Goal: Book appointment/travel/reservation

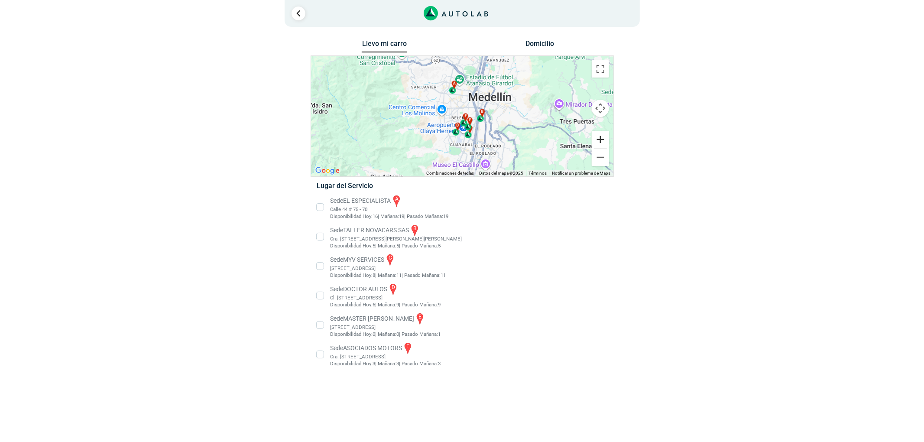
click at [601, 138] on button "Ampliar" at bounding box center [600, 139] width 17 height 17
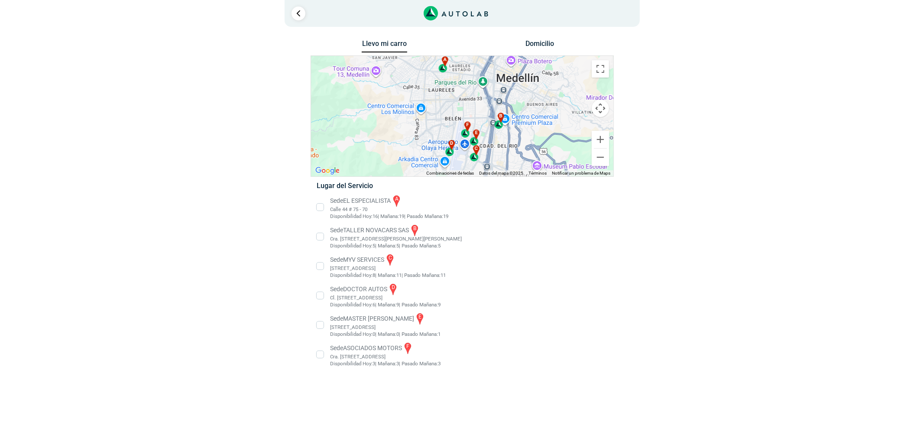
click at [354, 202] on li "Sede EL ESPECIALISTA a Calle 44 # 75 - 70 Disponibilidad [DATE]: 16 | [DATE]: 1…" at bounding box center [462, 207] width 304 height 26
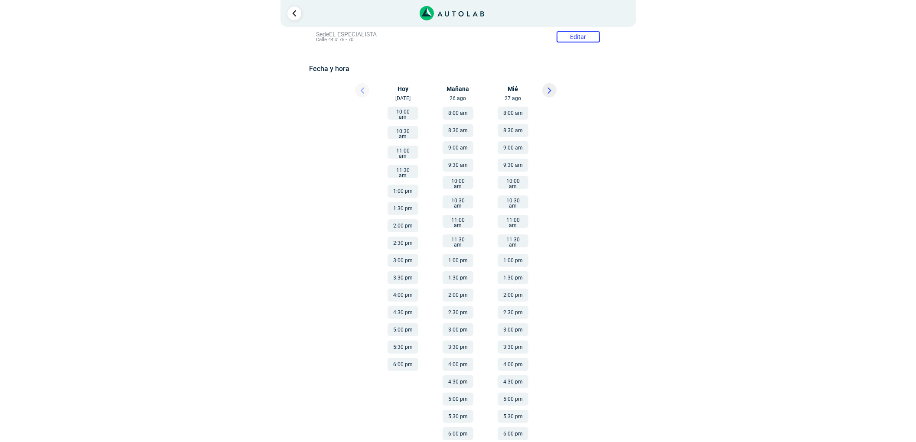
scroll to position [104, 0]
click at [511, 357] on button "4:00 pm" at bounding box center [513, 363] width 31 height 13
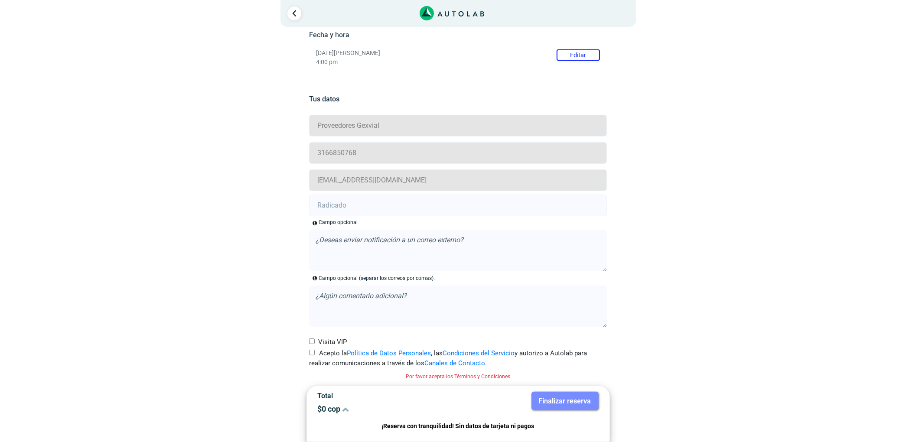
drag, startPoint x: 316, startPoint y: 354, endPoint x: 314, endPoint y: 311, distance: 42.9
click at [316, 354] on label "Acepto la Política de Datos Personales , las Condiciones del Servicio y autoriz…" at bounding box center [458, 358] width 298 height 20
click at [315, 354] on input "Acepto la Política de Datos Personales , las Condiciones del Servicio y autoriz…" at bounding box center [312, 353] width 6 height 6
checkbox input "true"
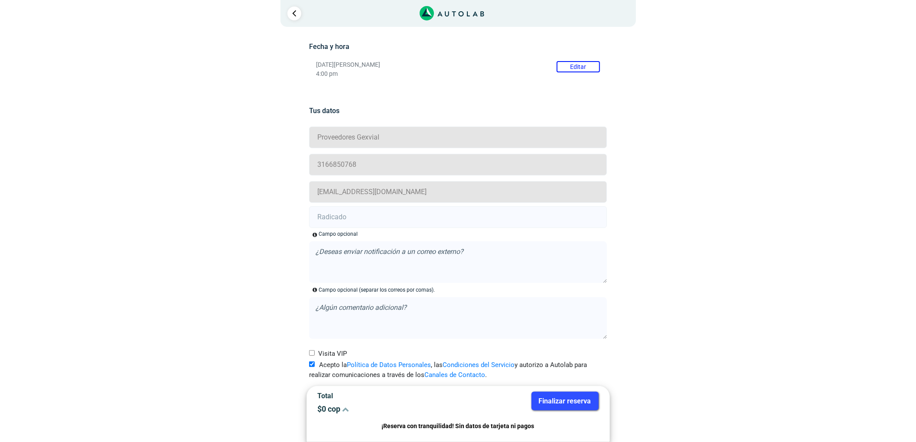
drag, startPoint x: 325, startPoint y: 228, endPoint x: 144, endPoint y: 245, distance: 181.1
click at [324, 228] on form "Proveedores Gexvial 3166850768 [EMAIL_ADDRESS][DOMAIN_NAME] Campo opcional , la…" at bounding box center [458, 253] width 298 height 256
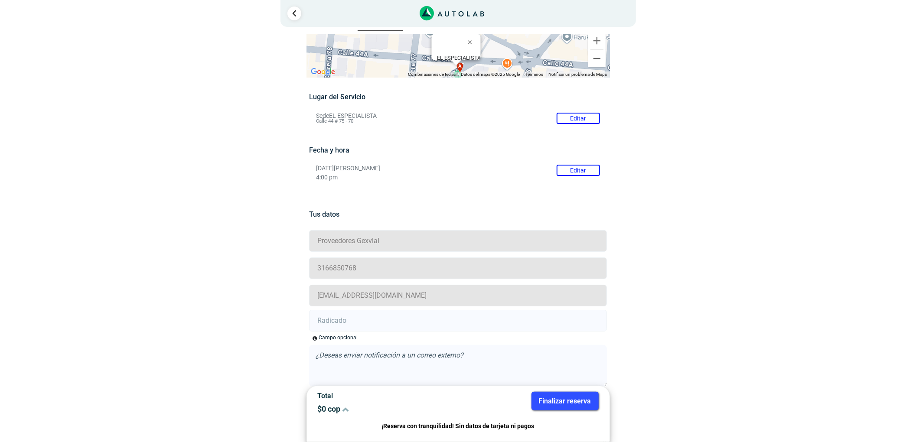
scroll to position [10, 0]
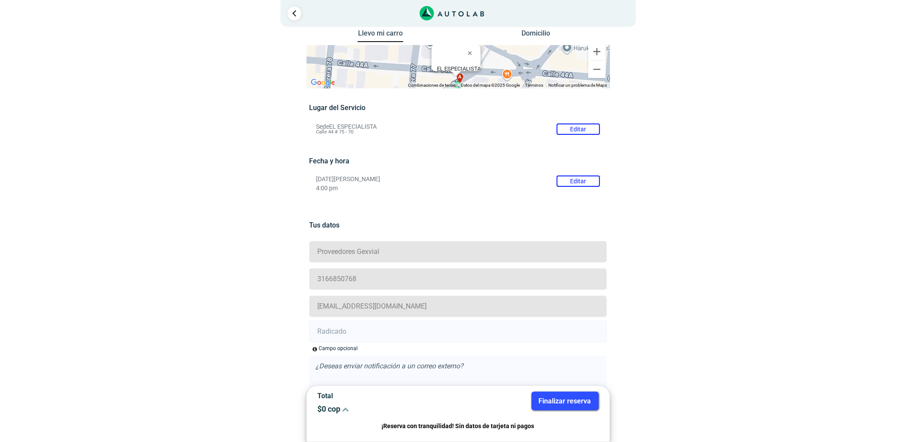
click at [344, 338] on input "text" at bounding box center [458, 332] width 298 height 22
click at [436, 326] on input "text" at bounding box center [458, 332] width 298 height 22
paste input "20911420"
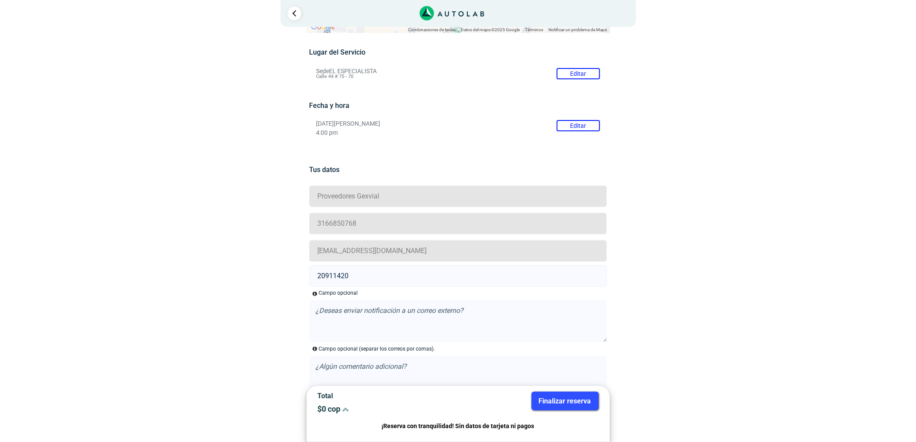
scroll to position [126, 0]
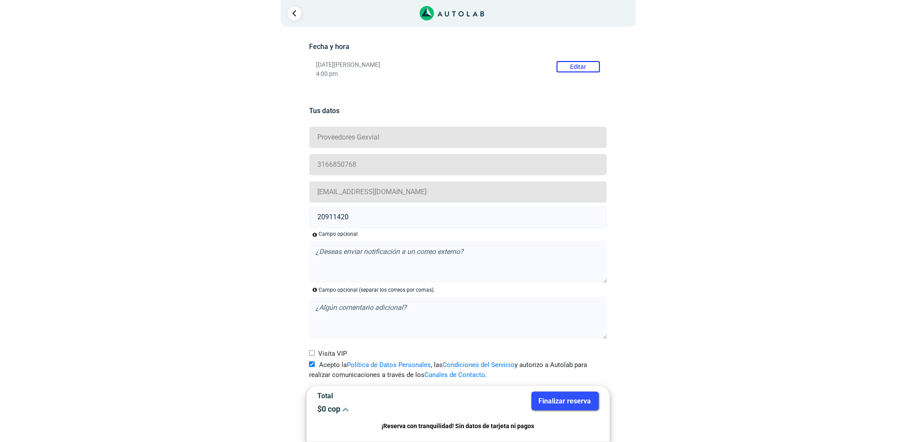
type input "20911420"
drag, startPoint x: 571, startPoint y: 398, endPoint x: 564, endPoint y: 396, distance: 7.6
click at [571, 398] on button "Finalizar reserva" at bounding box center [564, 401] width 67 height 19
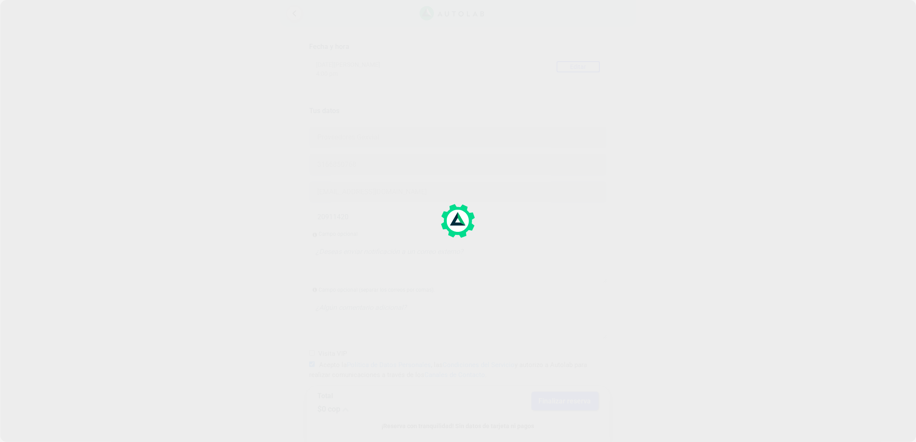
scroll to position [0, 0]
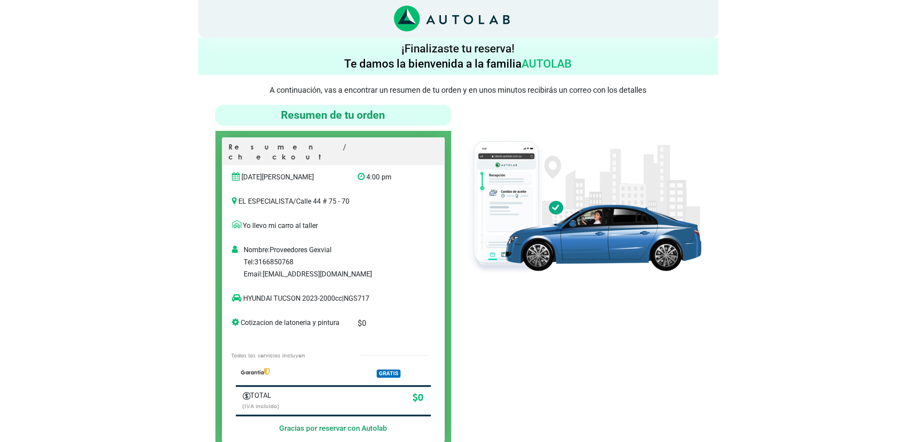
scroll to position [58, 0]
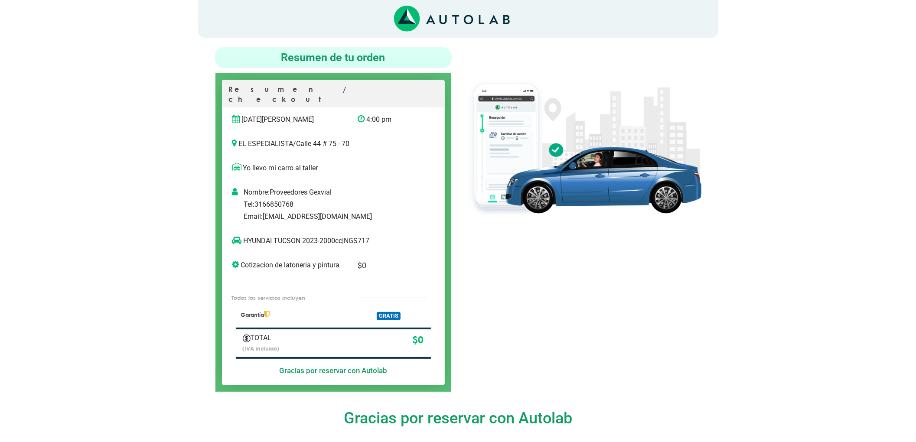
click at [361, 236] on p "HYUNDAI TUCSON 2023-2000cc | NGS717" at bounding box center [324, 241] width 184 height 10
copy p "NGS717"
click at [358, 236] on p "HYUNDAI TUCSON 2023-2000cc | NGS717" at bounding box center [324, 241] width 184 height 10
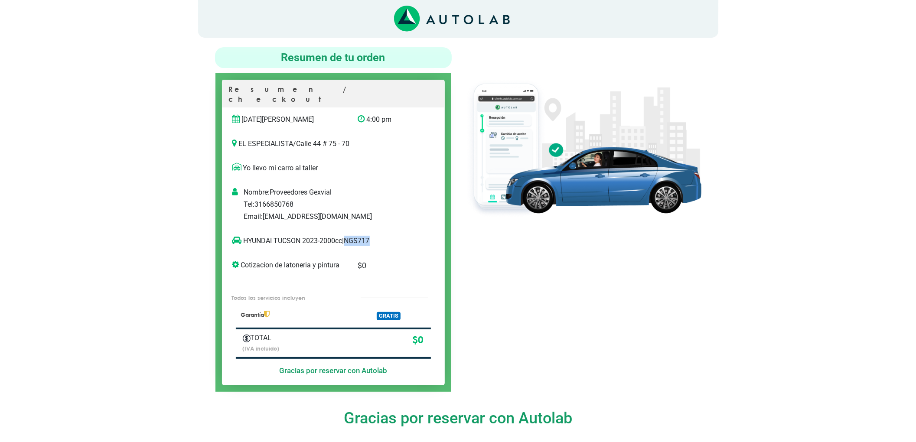
click at [358, 236] on p "HYUNDAI TUCSON 2023-2000cc | NGS717" at bounding box center [324, 241] width 184 height 10
copy p "HYUNDAI TUCSON"
drag, startPoint x: 302, startPoint y: 231, endPoint x: 244, endPoint y: 231, distance: 57.2
click at [244, 236] on p "HYUNDAI TUCSON 2023-2000cc | NGS717" at bounding box center [324, 241] width 184 height 10
drag, startPoint x: 523, startPoint y: 255, endPoint x: 501, endPoint y: 254, distance: 21.3
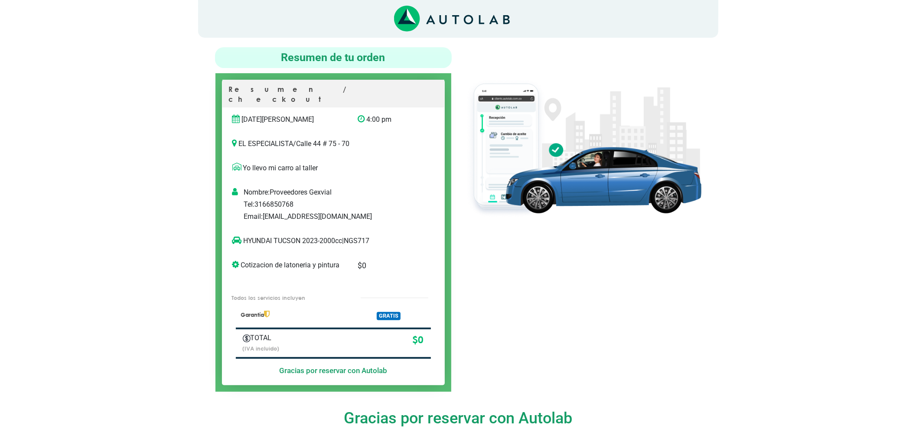
click at [523, 256] on div at bounding box center [583, 219] width 250 height 345
click at [512, 263] on div at bounding box center [583, 219] width 250 height 345
